Goal: Book appointment/travel/reservation

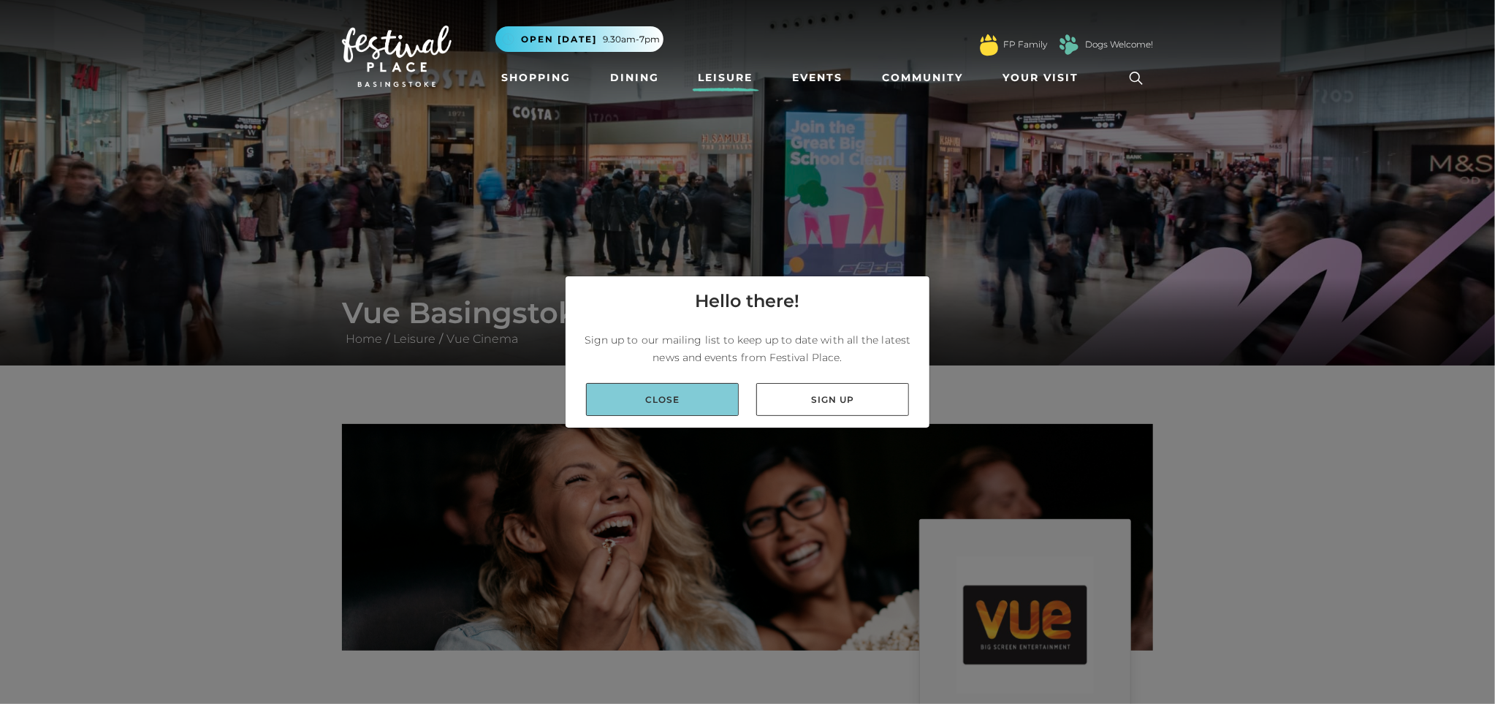
click at [676, 396] on link "Close" at bounding box center [662, 399] width 153 height 33
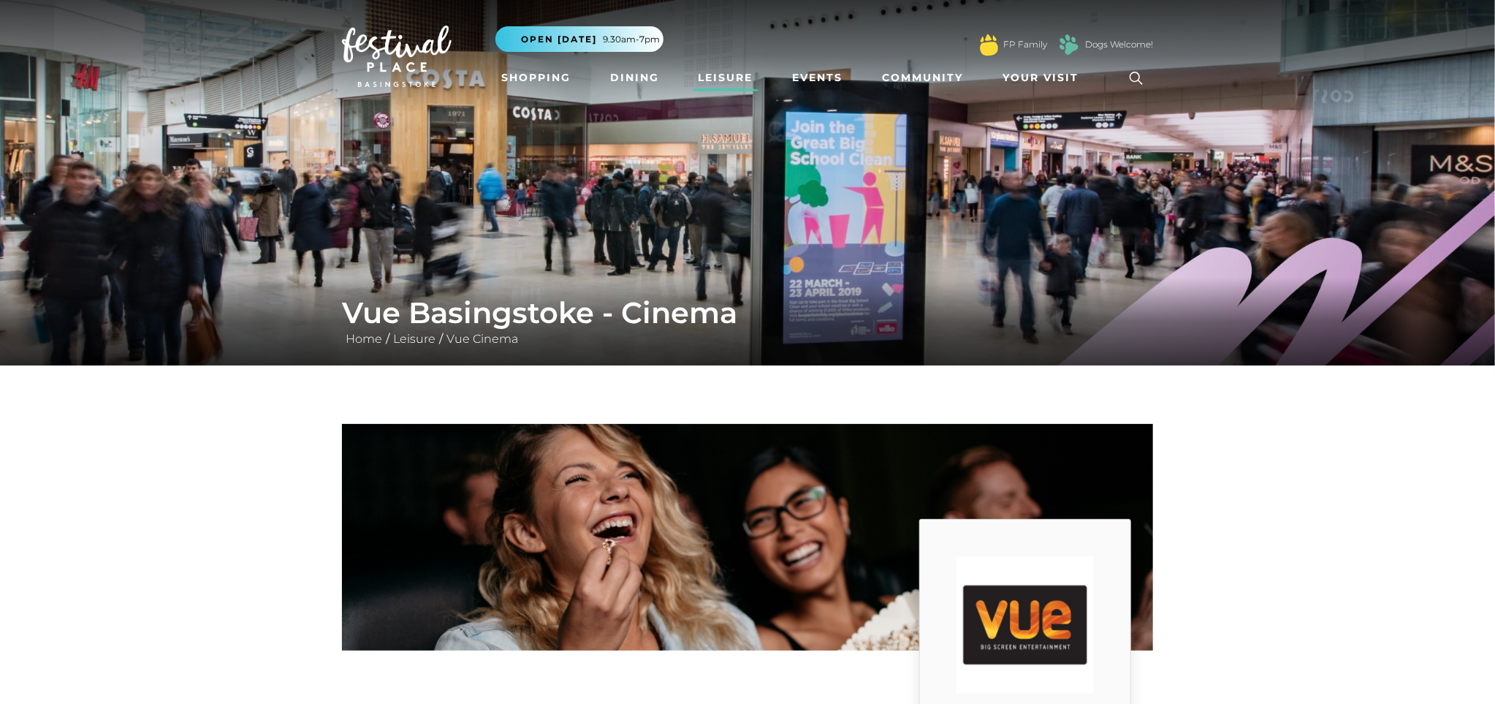
click at [715, 82] on link "Leisure" at bounding box center [726, 77] width 66 height 27
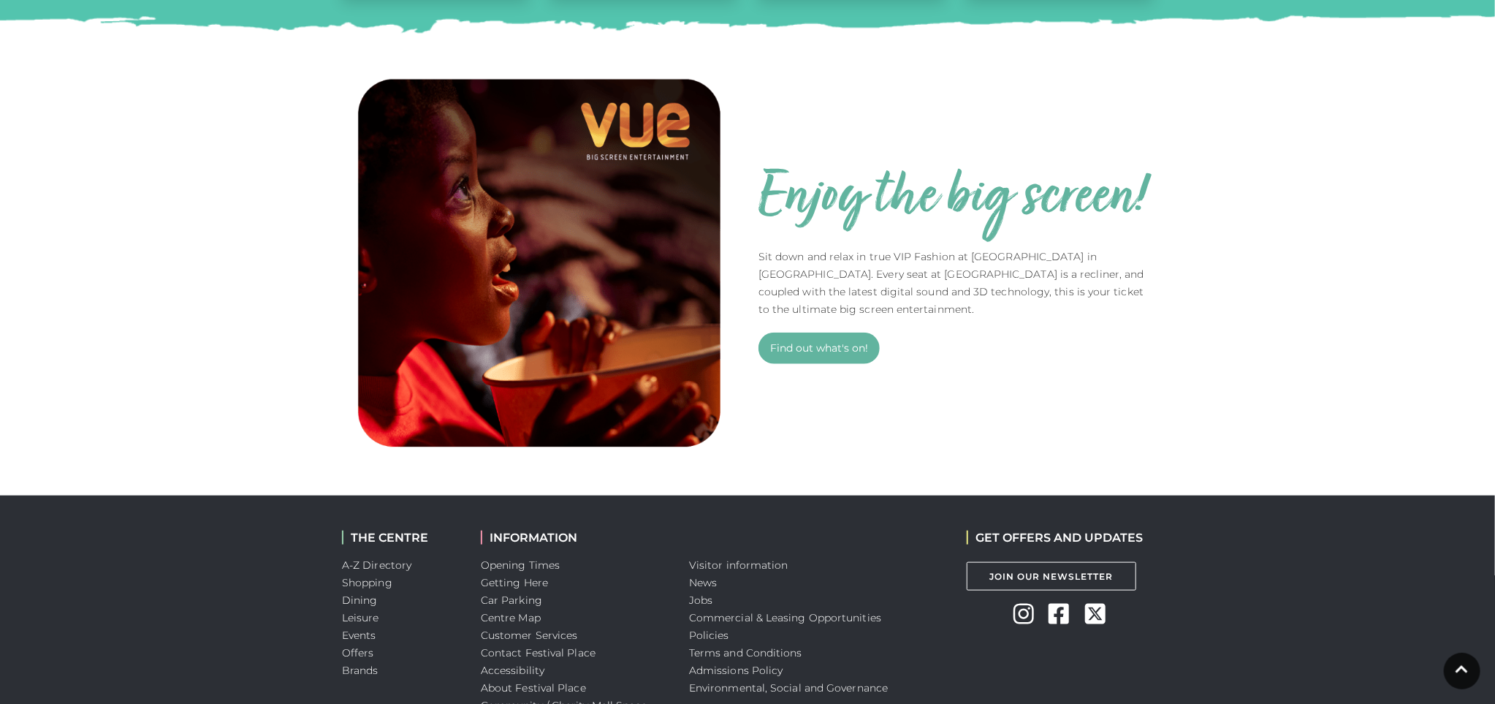
scroll to position [911, 0]
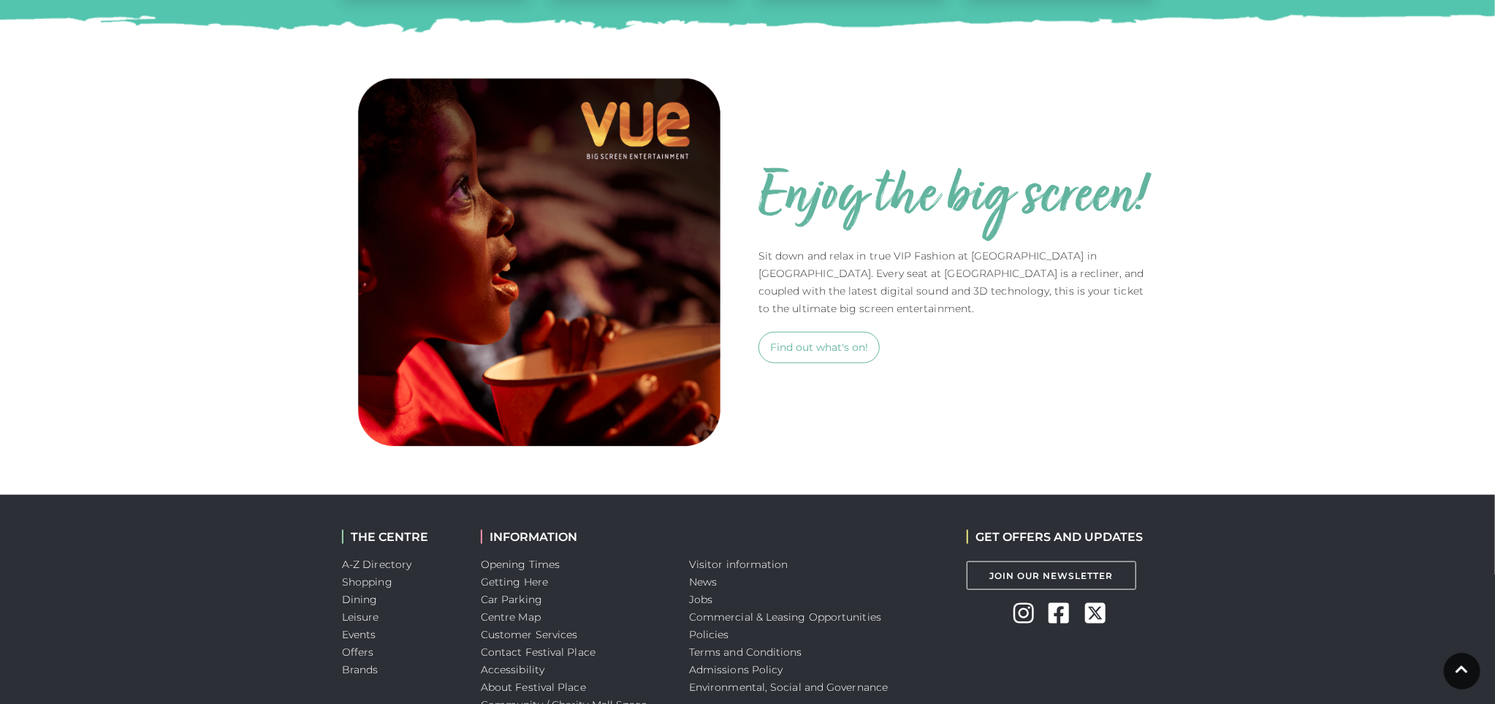
click at [813, 363] on link "Find out what's on!" at bounding box center [818, 347] width 121 height 31
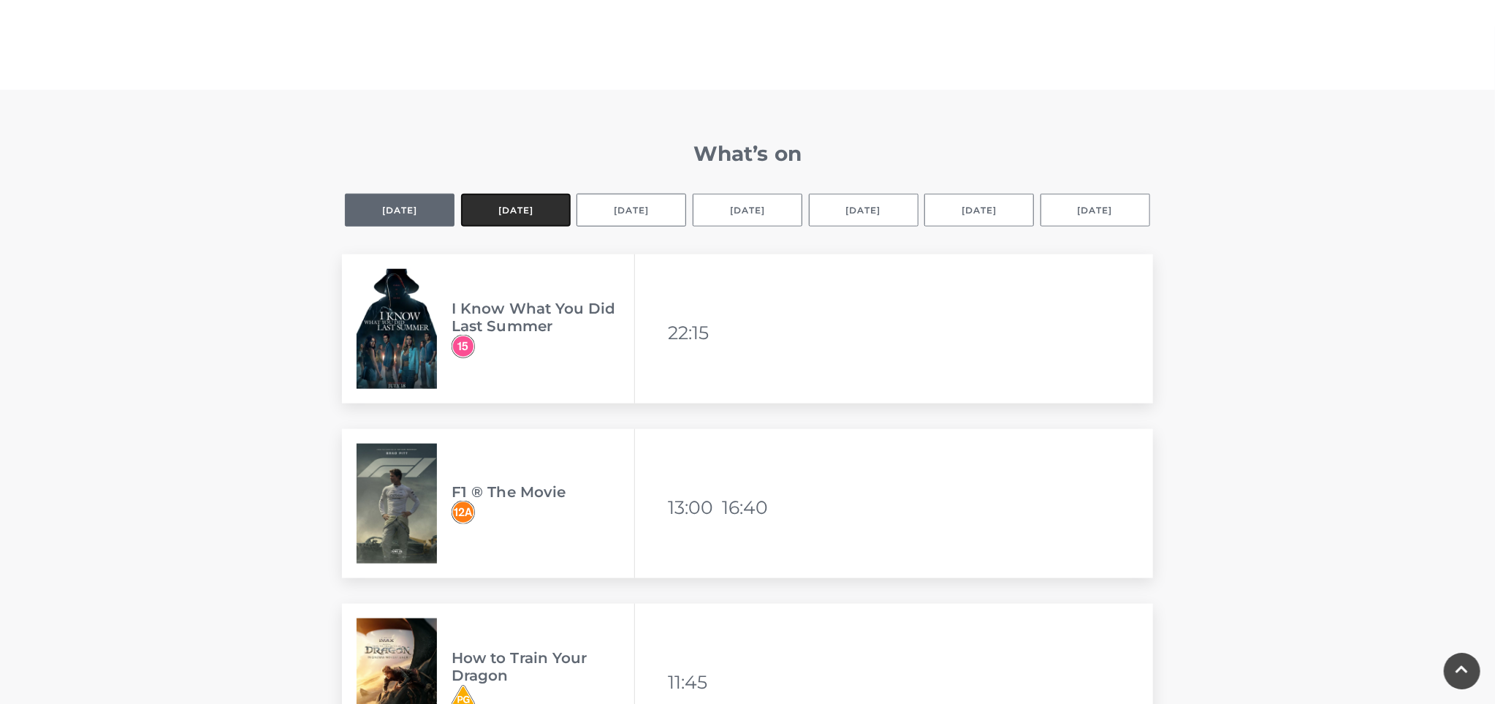
click at [507, 207] on button "Tomorrow" at bounding box center [516, 210] width 110 height 33
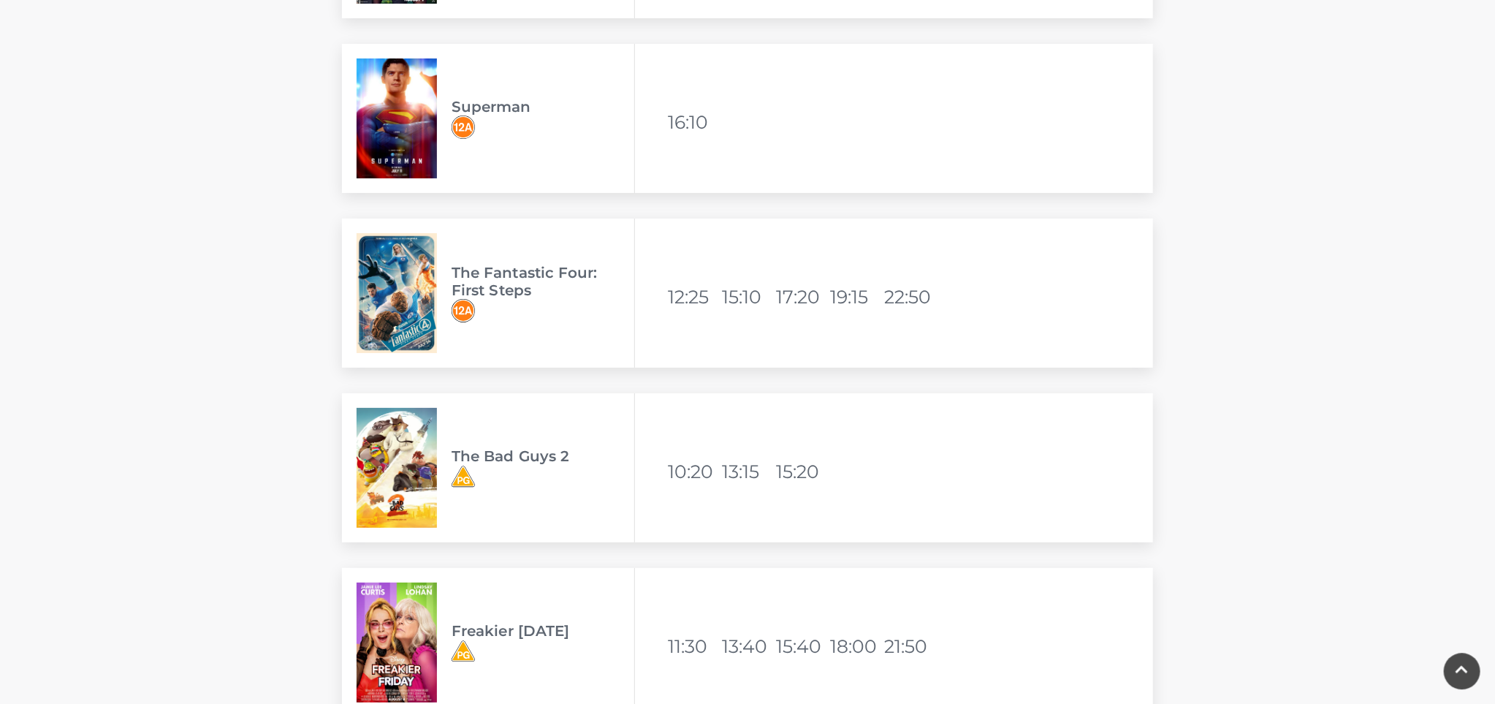
scroll to position [3718, 0]
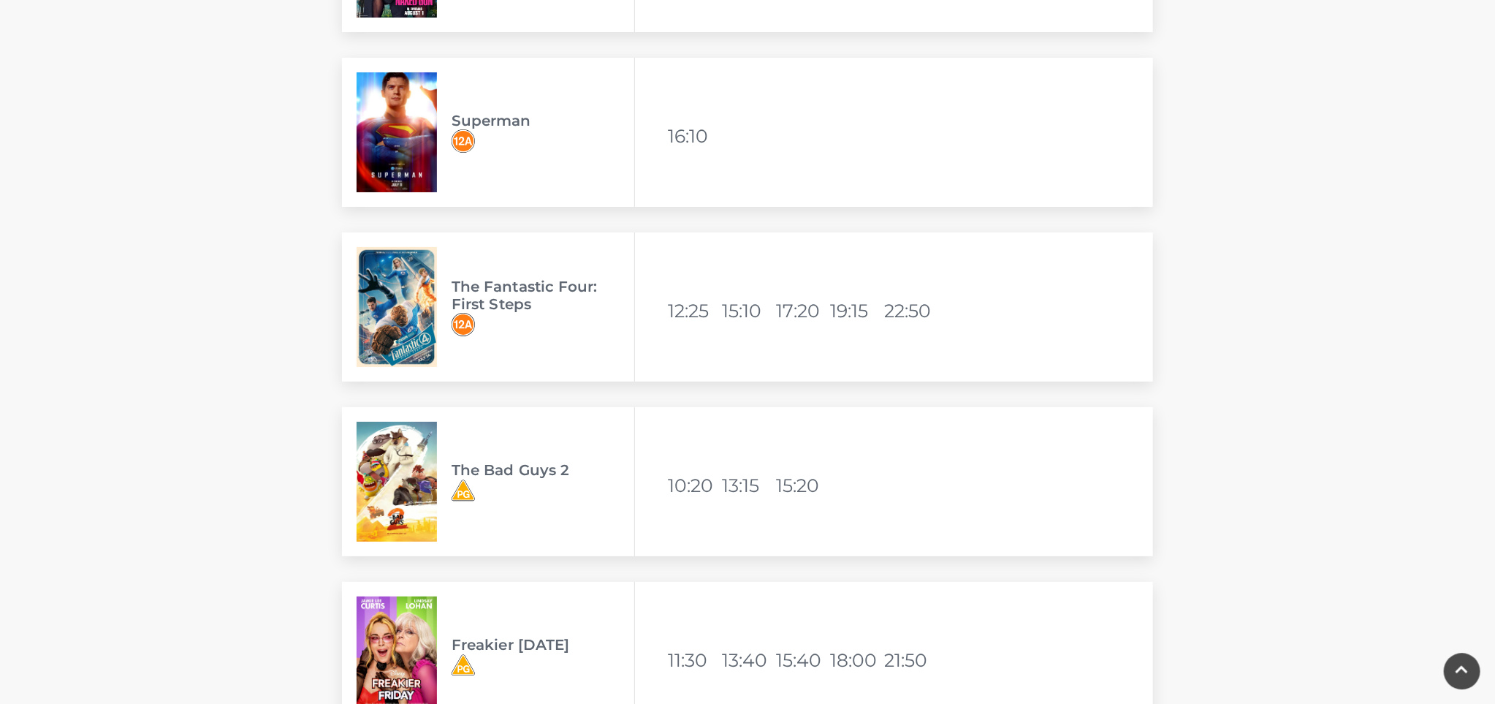
click at [686, 312] on li "12:25" at bounding box center [693, 310] width 51 height 35
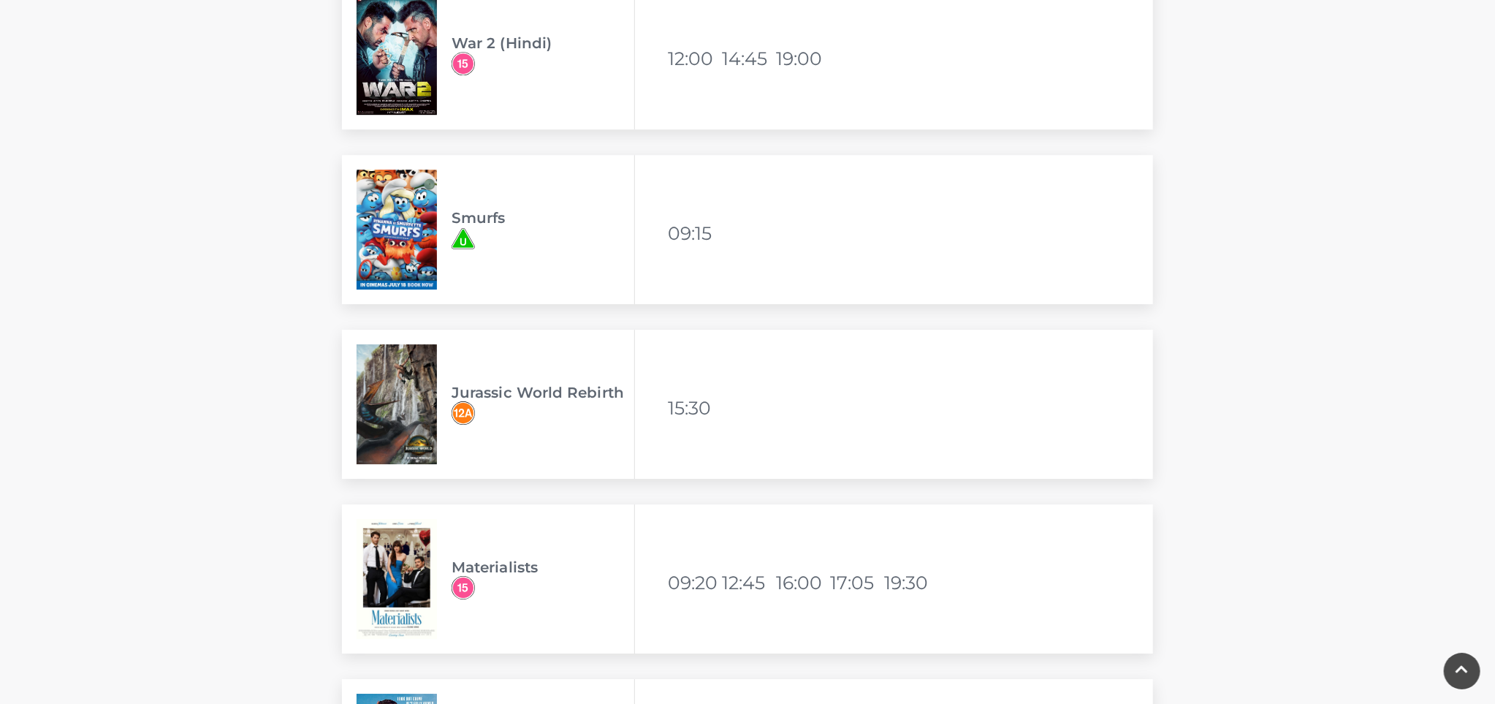
scroll to position [0, 0]
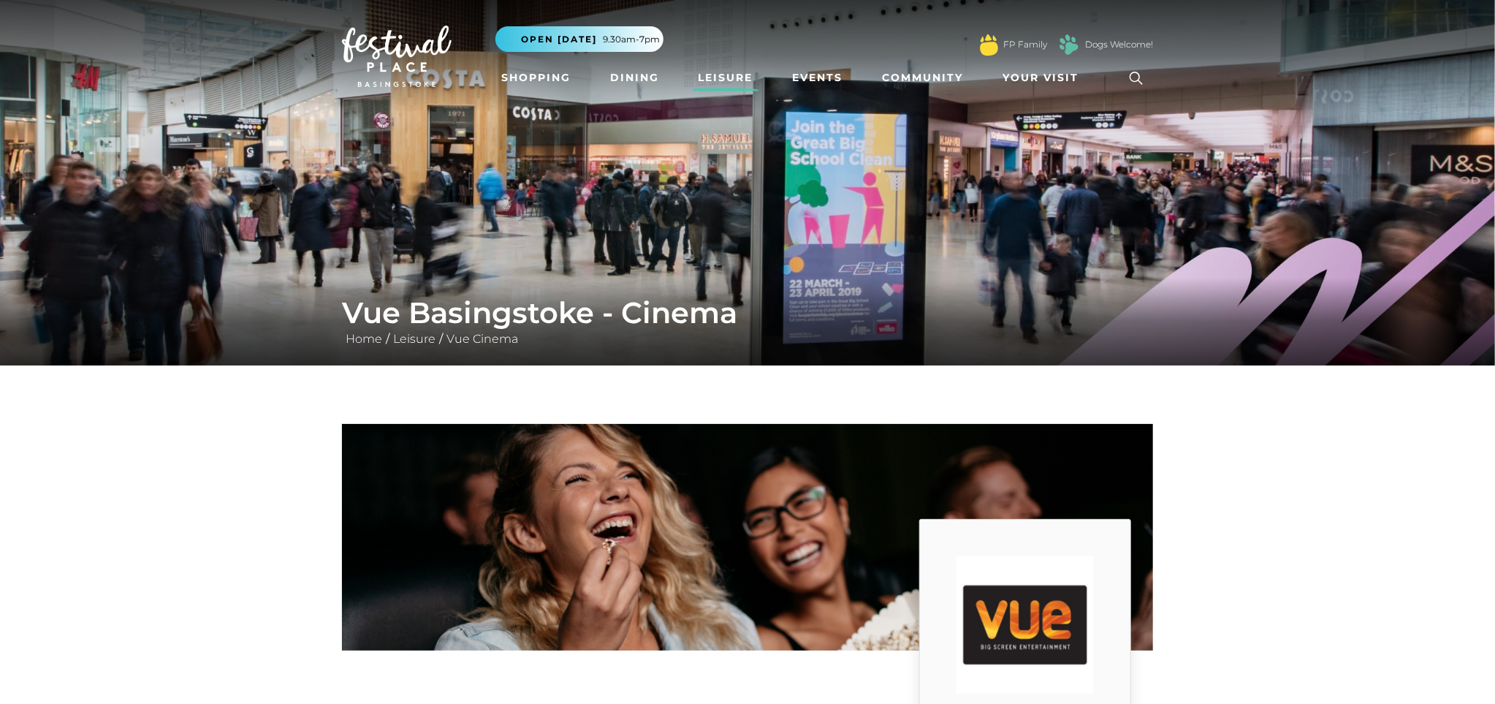
drag, startPoint x: 1347, startPoint y: 523, endPoint x: 1334, endPoint y: 10, distance: 513.0
click at [522, 77] on link "Shopping" at bounding box center [535, 77] width 81 height 27
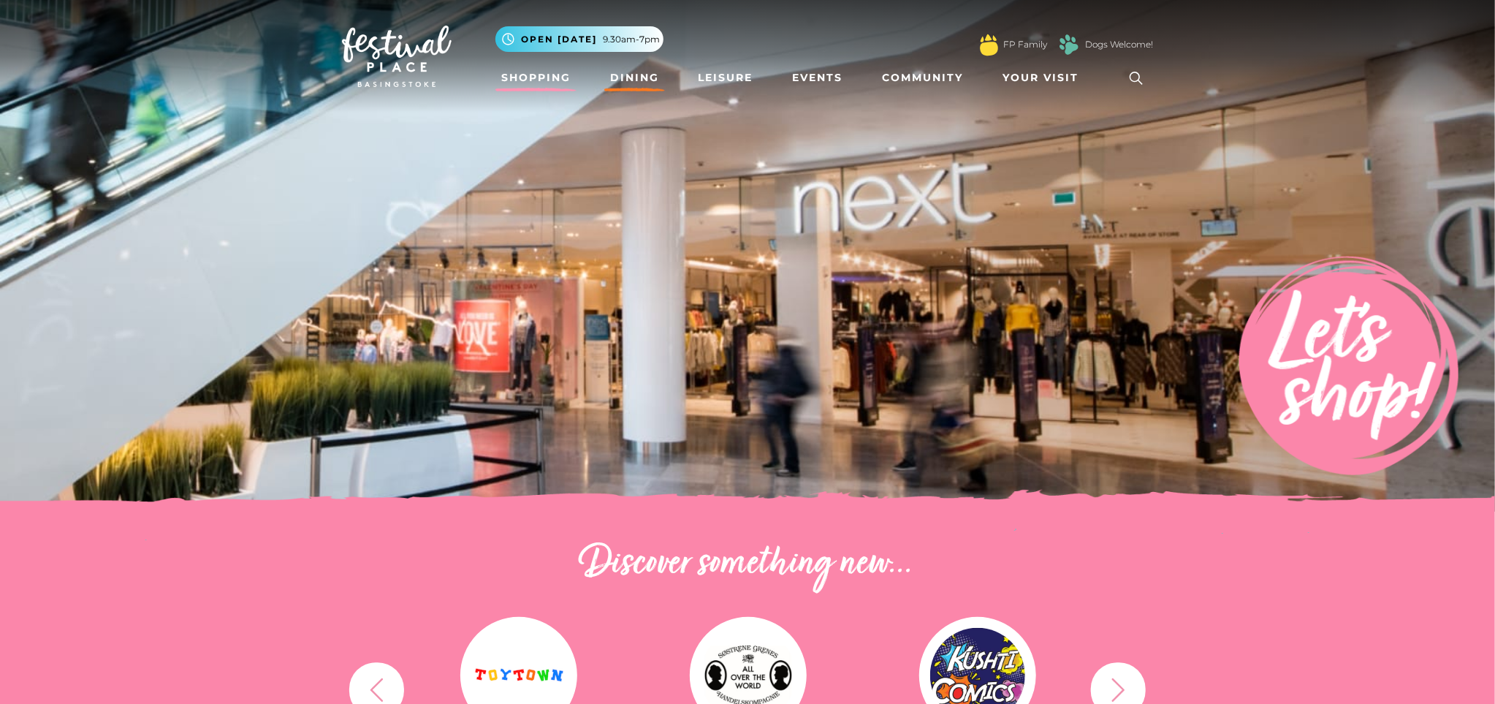
click at [630, 73] on link "Dining" at bounding box center [634, 77] width 61 height 27
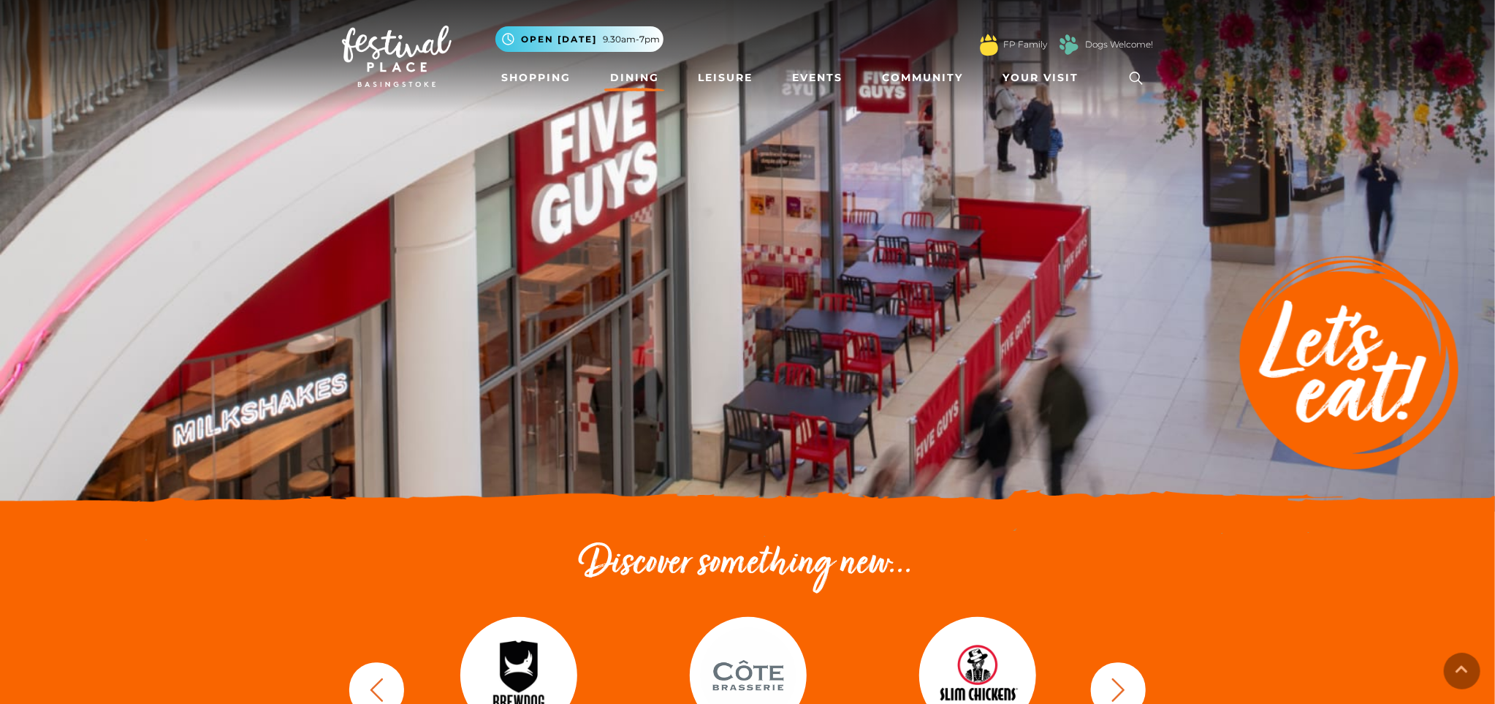
drag, startPoint x: 1285, startPoint y: 552, endPoint x: 1346, endPoint y: 85, distance: 470.9
